Goal: Answer question/provide support: Share knowledge or assist other users

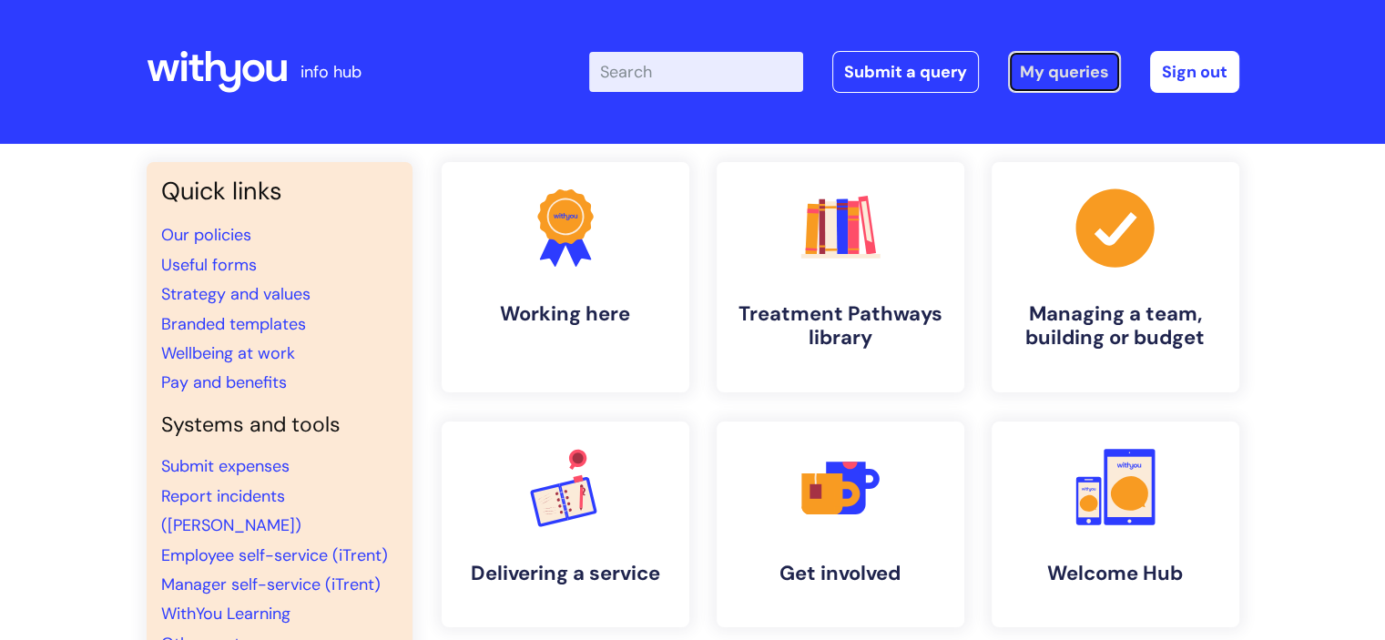
click at [1057, 66] on link "My queries" at bounding box center [1064, 72] width 113 height 42
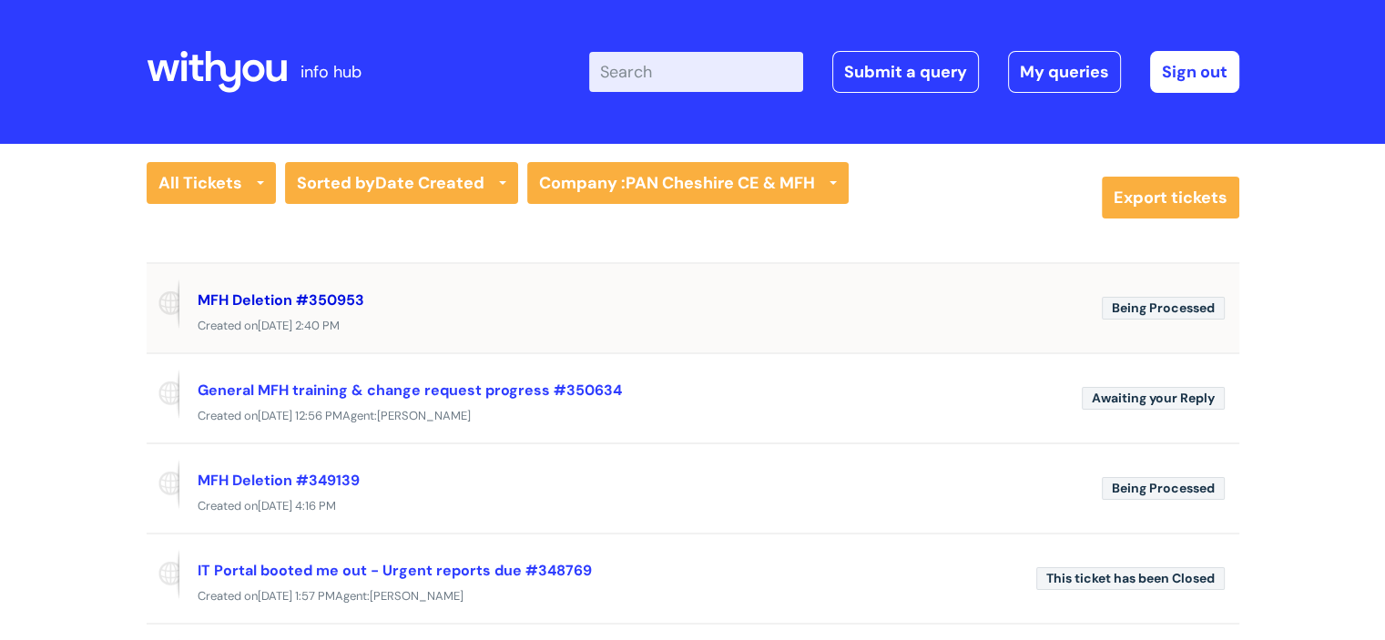
click at [320, 297] on link "MFH Deletion #350953" at bounding box center [281, 299] width 167 height 19
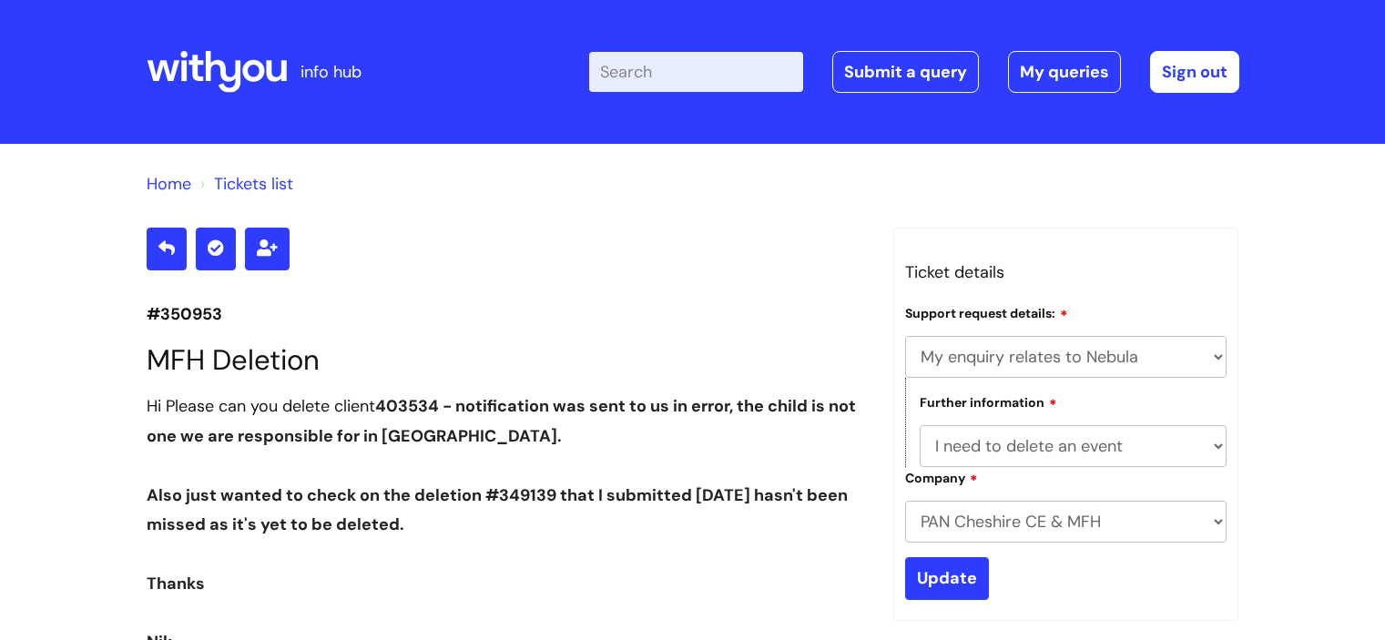
select select "My enquiry relates to Nebula"
select select "I need to delete an event"
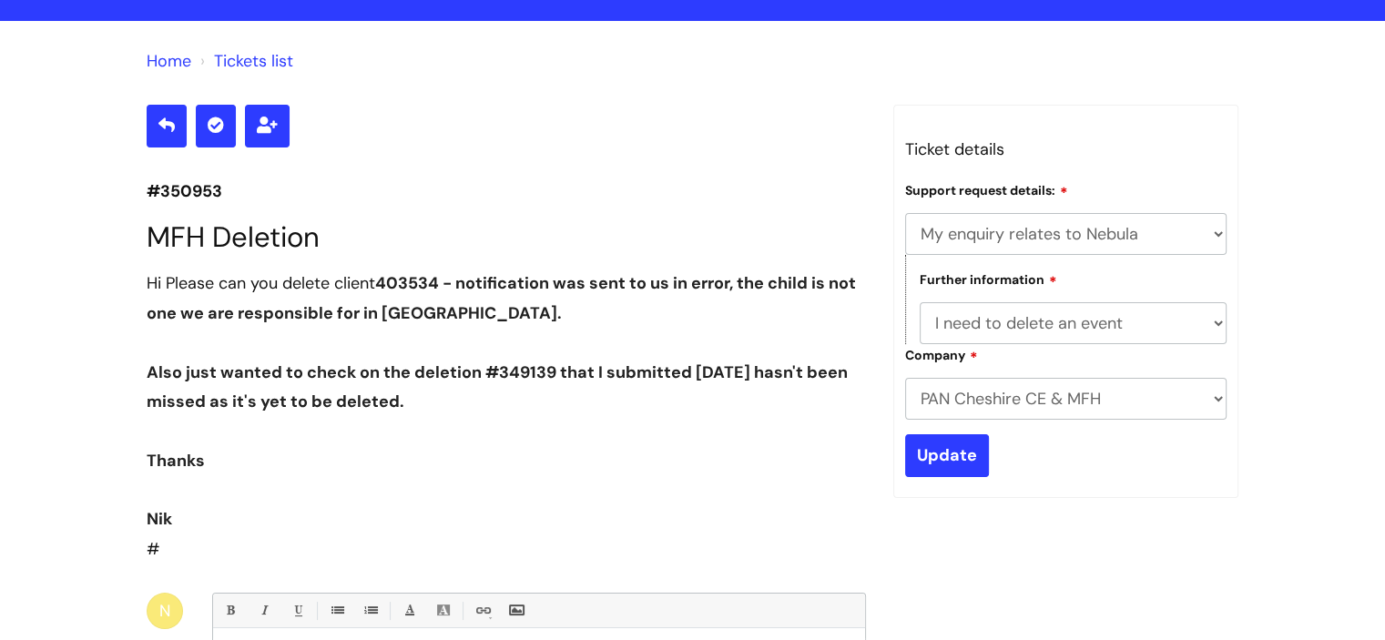
scroll to position [114, 0]
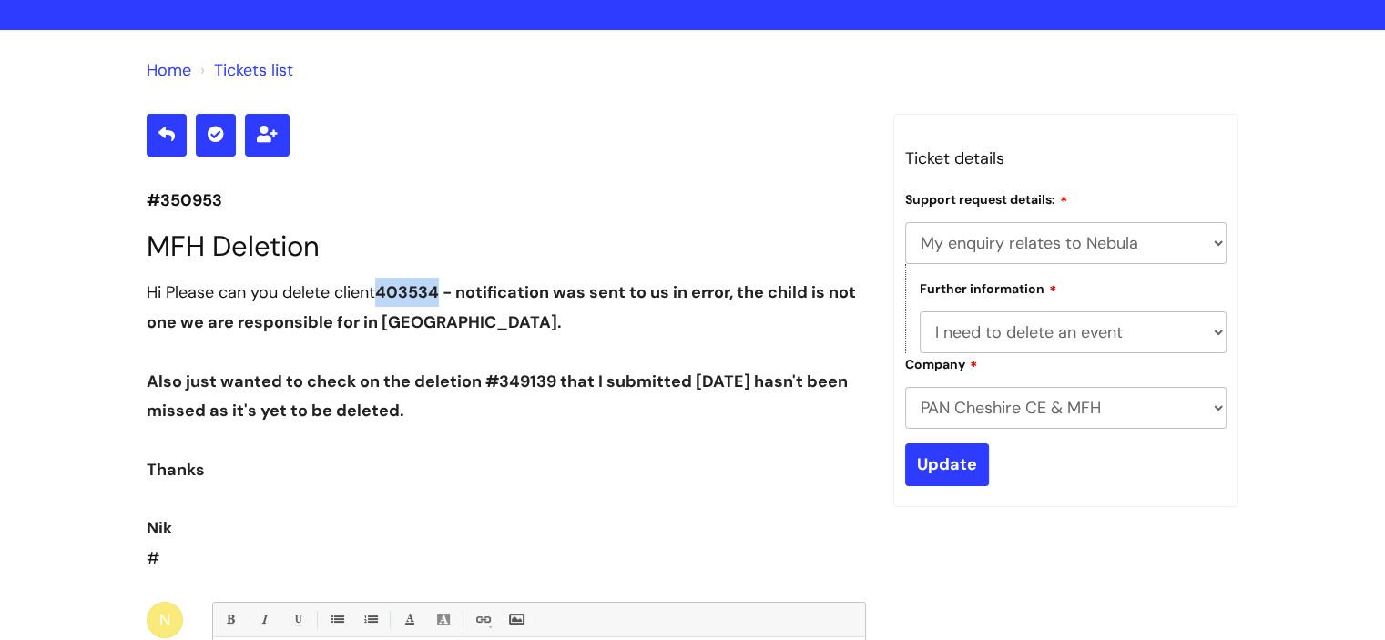
drag, startPoint x: 444, startPoint y: 292, endPoint x: 385, endPoint y: 289, distance: 59.2
click at [385, 289] on span "403534 - notification was sent to us in error, the child is not one we are resp…" at bounding box center [501, 306] width 709 height 51
copy span "403534"
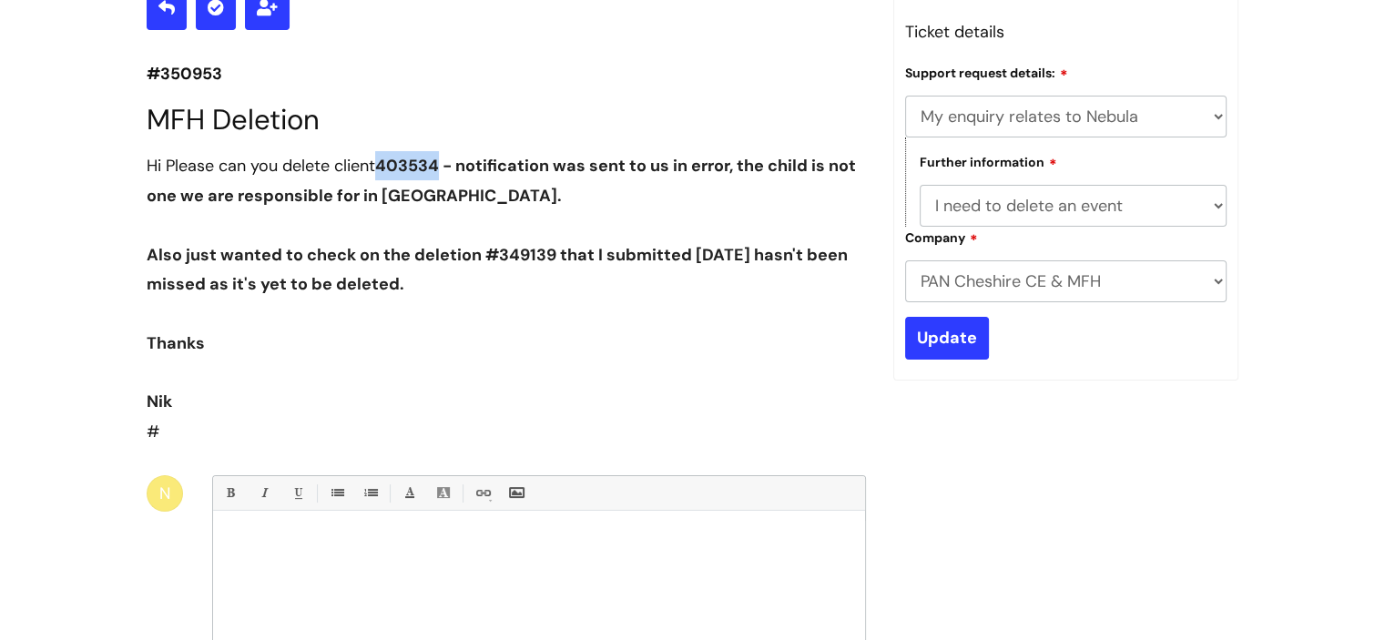
scroll to position [239, 0]
click at [408, 539] on p at bounding box center [539, 544] width 624 height 16
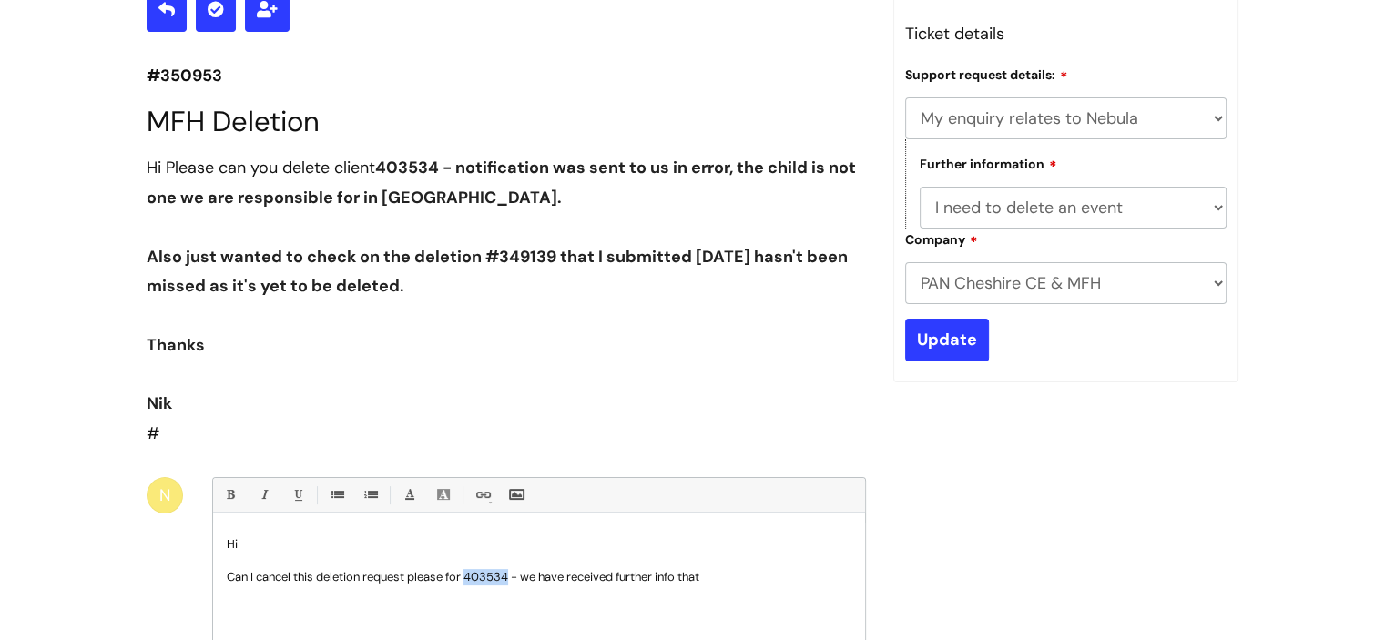
drag, startPoint x: 512, startPoint y: 574, endPoint x: 470, endPoint y: 574, distance: 41.9
click at [470, 574] on p "Can I cancel this deletion request please for 403534 - we have received further…" at bounding box center [539, 577] width 624 height 16
copy p "403534"
click at [729, 571] on p "Can I cancel this deletion request please for 403534 - we have received further…" at bounding box center [539, 577] width 624 height 16
click at [258, 592] on p "Can I cancel this deletion request please for 403534 - we have received further…" at bounding box center [539, 585] width 624 height 33
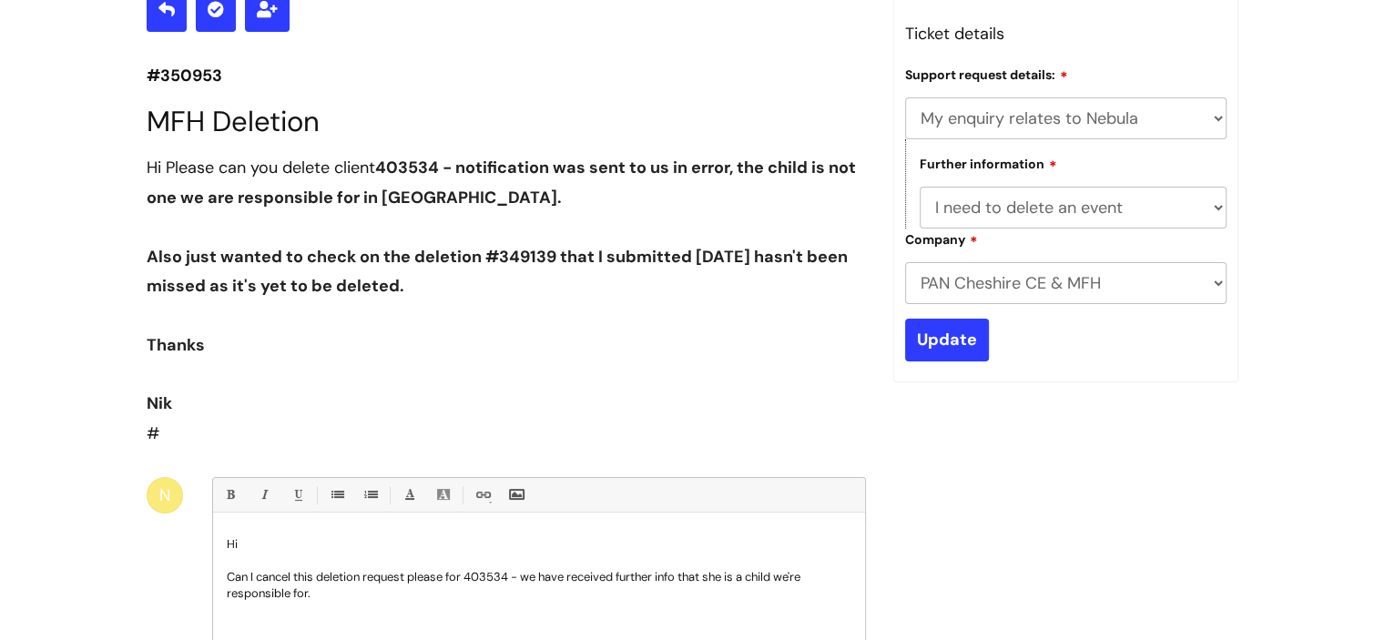
click at [342, 596] on p "Can I cancel this deletion request please for 403534 - we have received further…" at bounding box center [539, 585] width 624 height 33
drag, startPoint x: 551, startPoint y: 250, endPoint x: 483, endPoint y: 256, distance: 67.6
click at [483, 256] on span "Also just wanted to check on the deletion #349139 that I submitted last Thursda…" at bounding box center [497, 271] width 701 height 51
copy span "#349139"
click at [324, 619] on p "The deletion" at bounding box center [539, 626] width 624 height 16
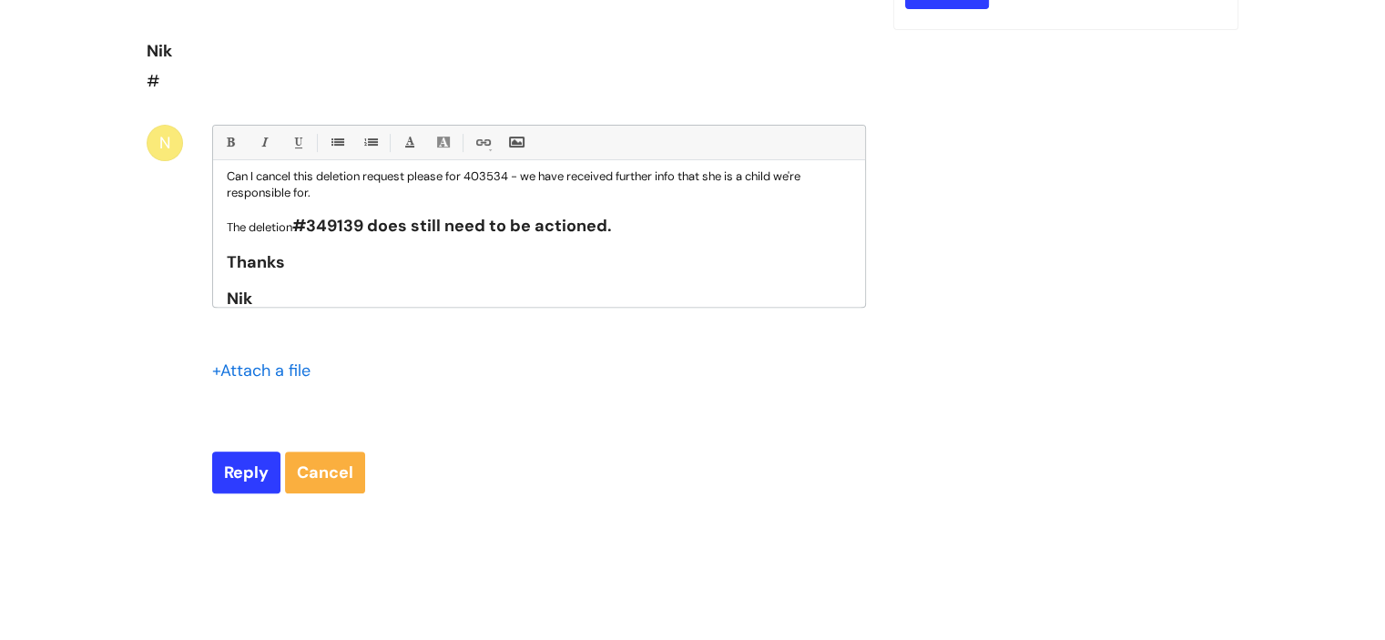
scroll to position [594, 0]
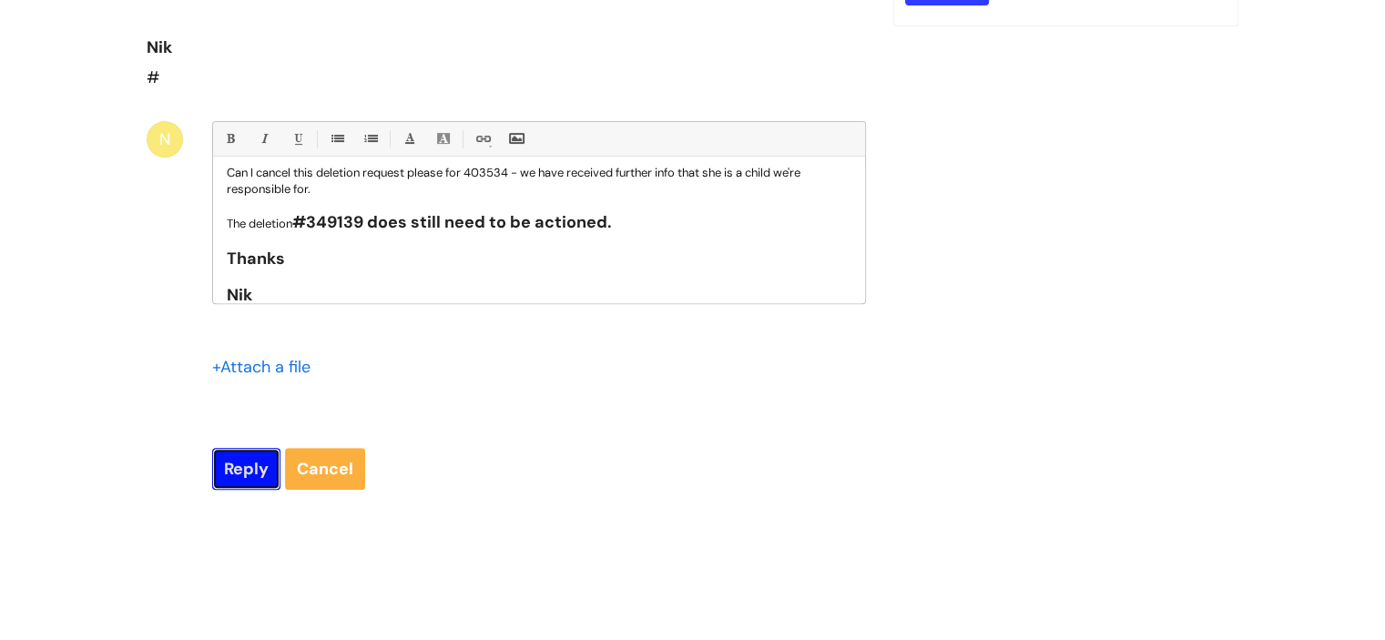
click at [260, 460] on input "Reply" at bounding box center [246, 469] width 68 height 42
type input "Please Wait..."
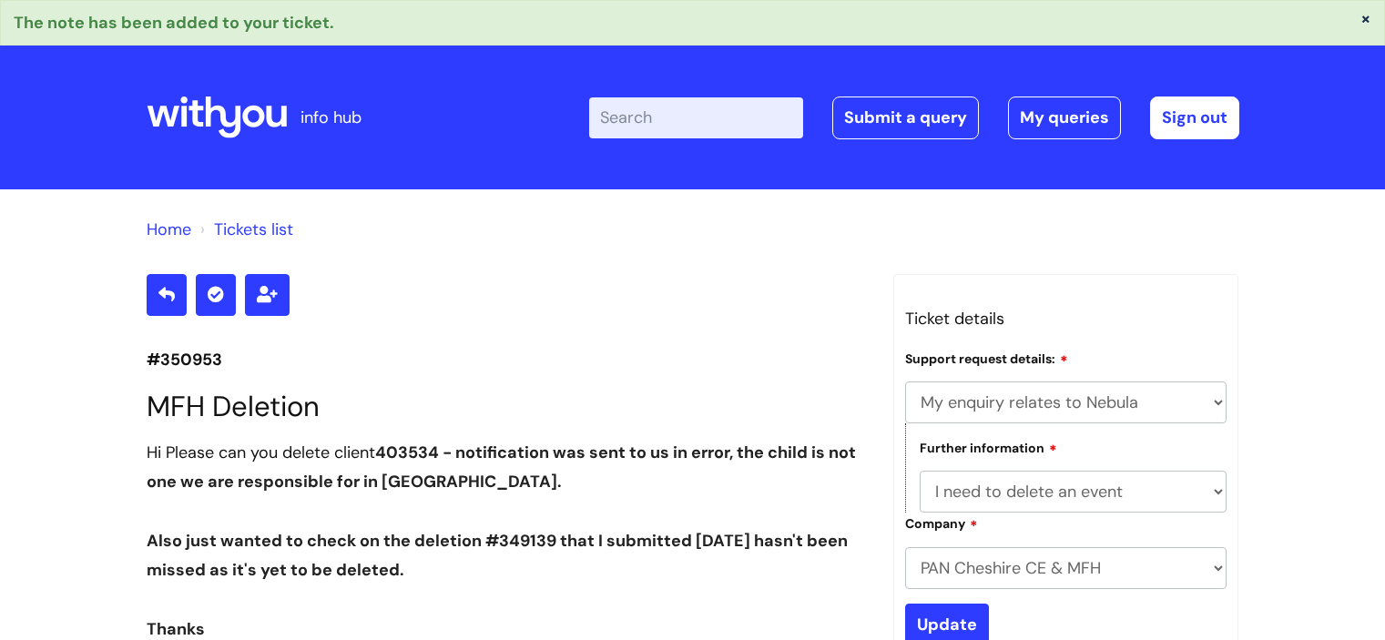
select select "My enquiry relates to Nebula"
select select "I need to delete an event"
